Goal: Use online tool/utility: Utilize a website feature to perform a specific function

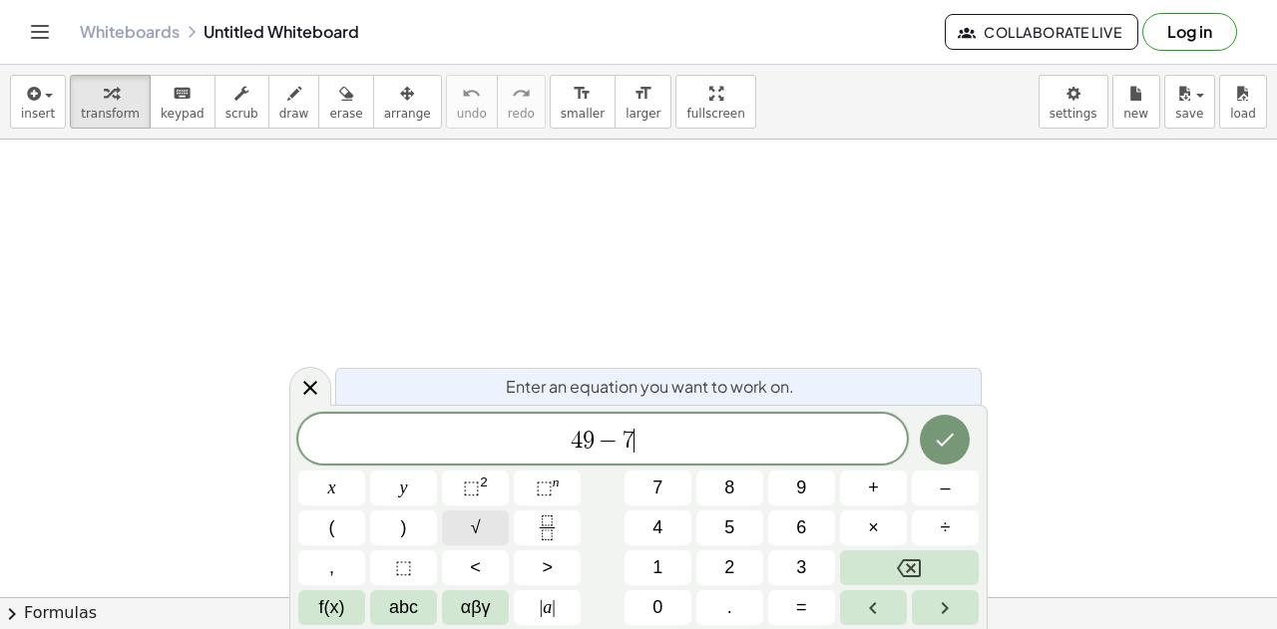
click at [469, 539] on button "√" at bounding box center [475, 528] width 67 height 35
click at [468, 538] on button "√" at bounding box center [475, 528] width 67 height 35
click at [465, 521] on button "√" at bounding box center [475, 528] width 67 height 35
click at [481, 530] on button "√" at bounding box center [475, 528] width 67 height 35
click at [792, 490] on button "9" at bounding box center [801, 488] width 67 height 35
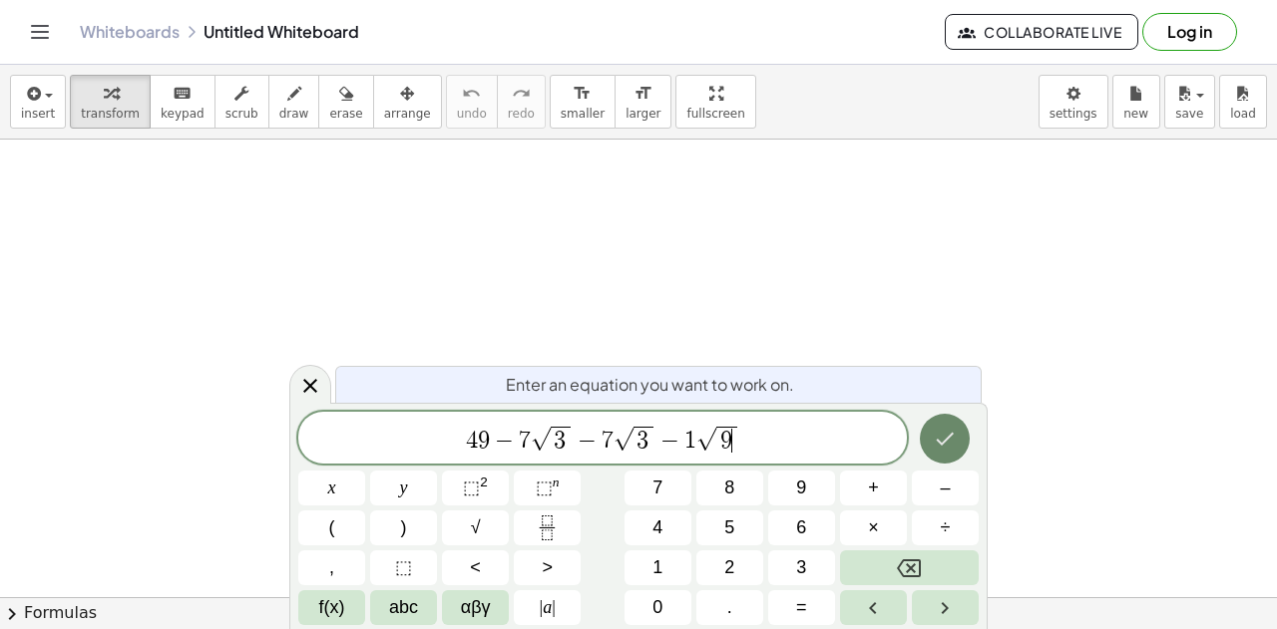
click at [951, 443] on icon "Done" at bounding box center [945, 439] width 24 height 24
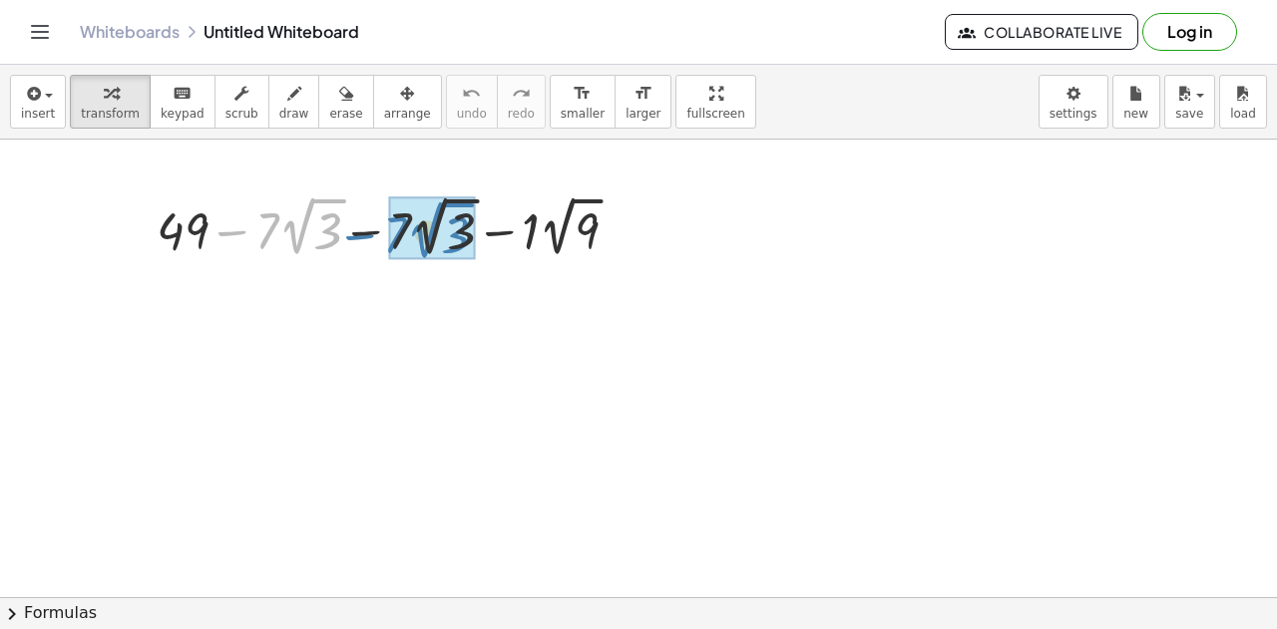
drag, startPoint x: 241, startPoint y: 230, endPoint x: 369, endPoint y: 234, distance: 127.7
click at [369, 234] on div at bounding box center [395, 226] width 497 height 73
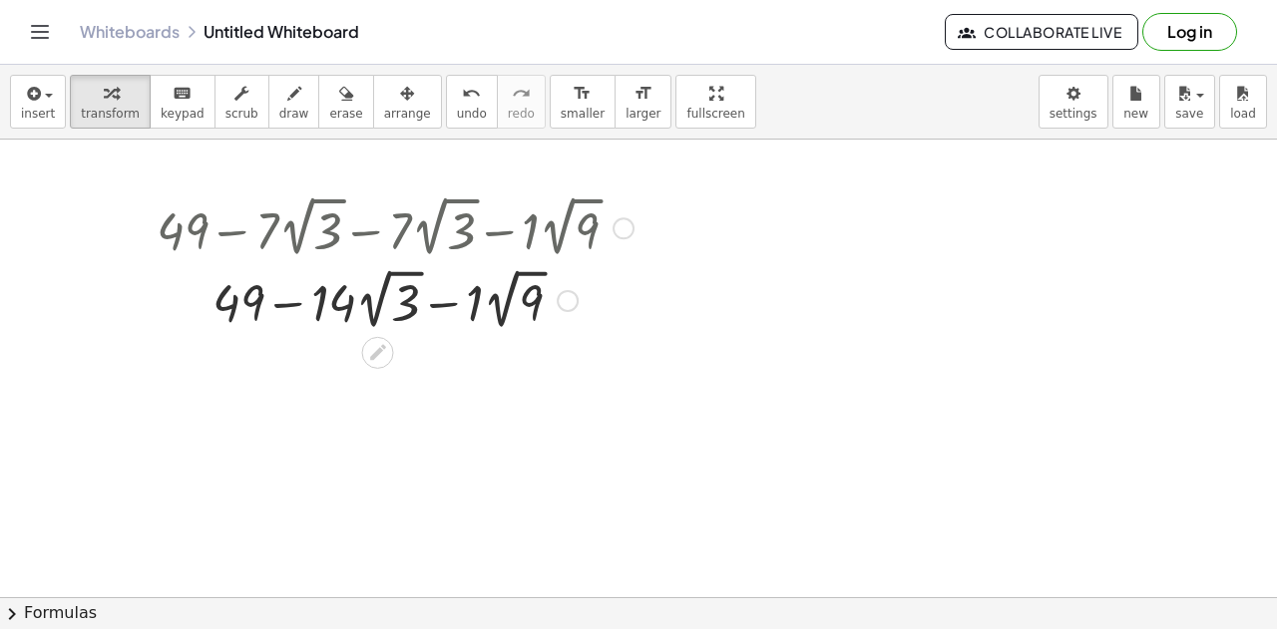
click at [557, 302] on div at bounding box center [568, 301] width 22 height 22
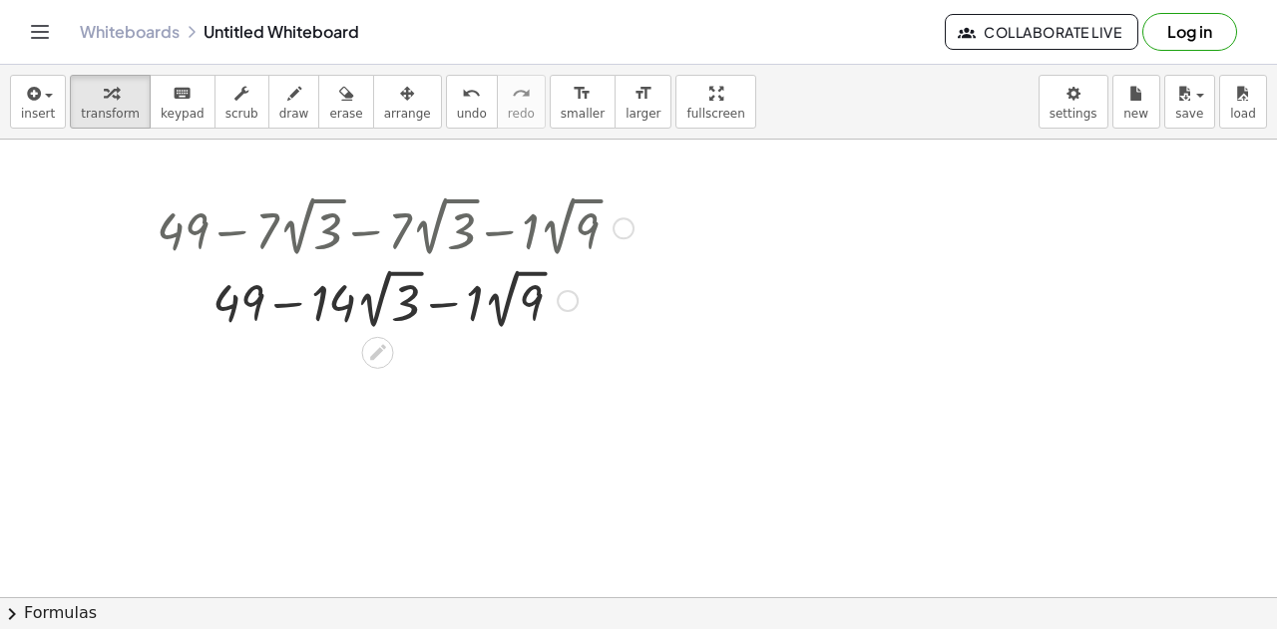
click at [528, 308] on div at bounding box center [395, 298] width 497 height 73
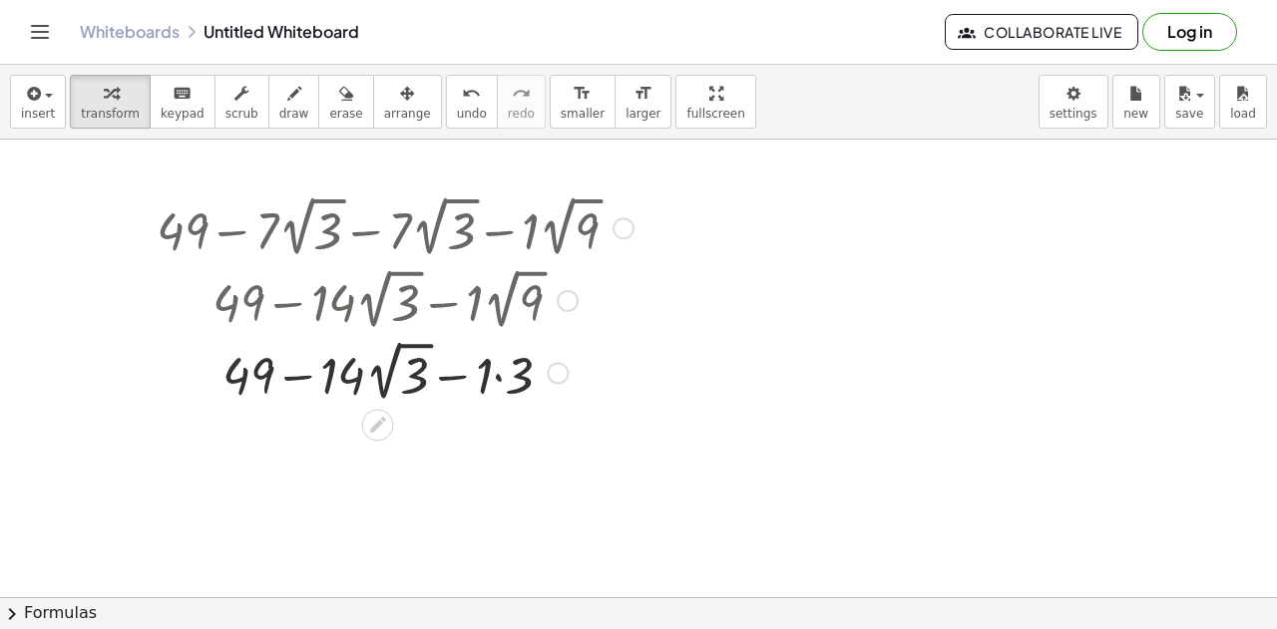
click at [495, 386] on div at bounding box center [395, 371] width 497 height 73
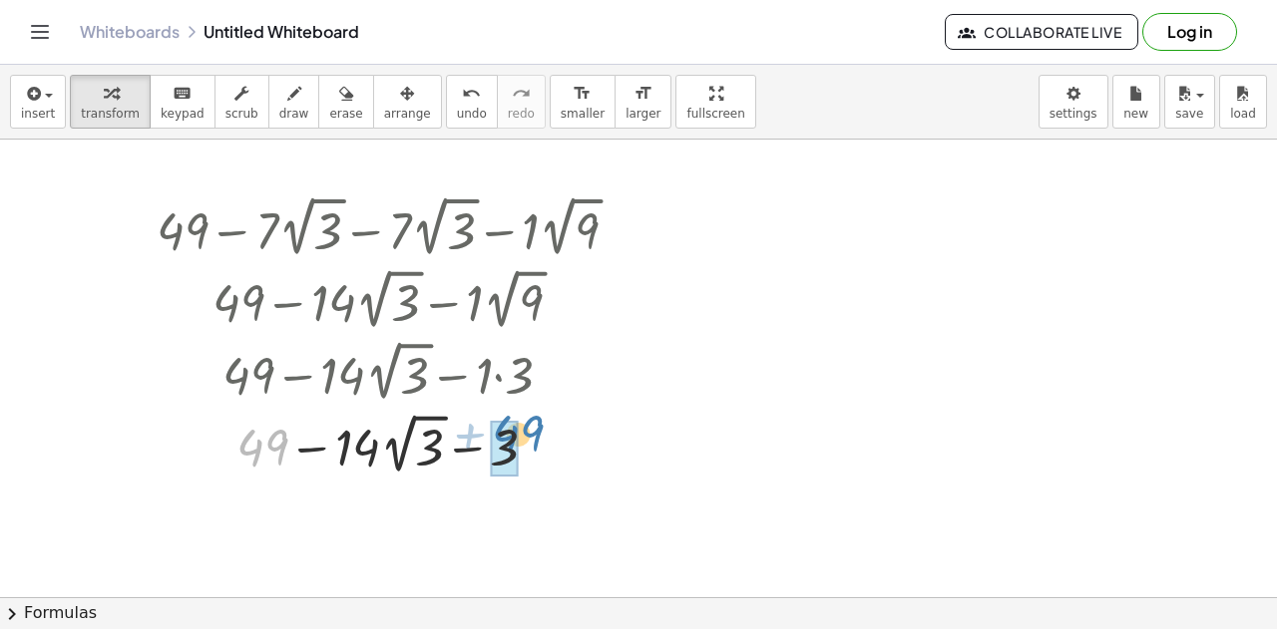
drag, startPoint x: 265, startPoint y: 451, endPoint x: 509, endPoint y: 432, distance: 244.1
